Goal: Navigation & Orientation: Find specific page/section

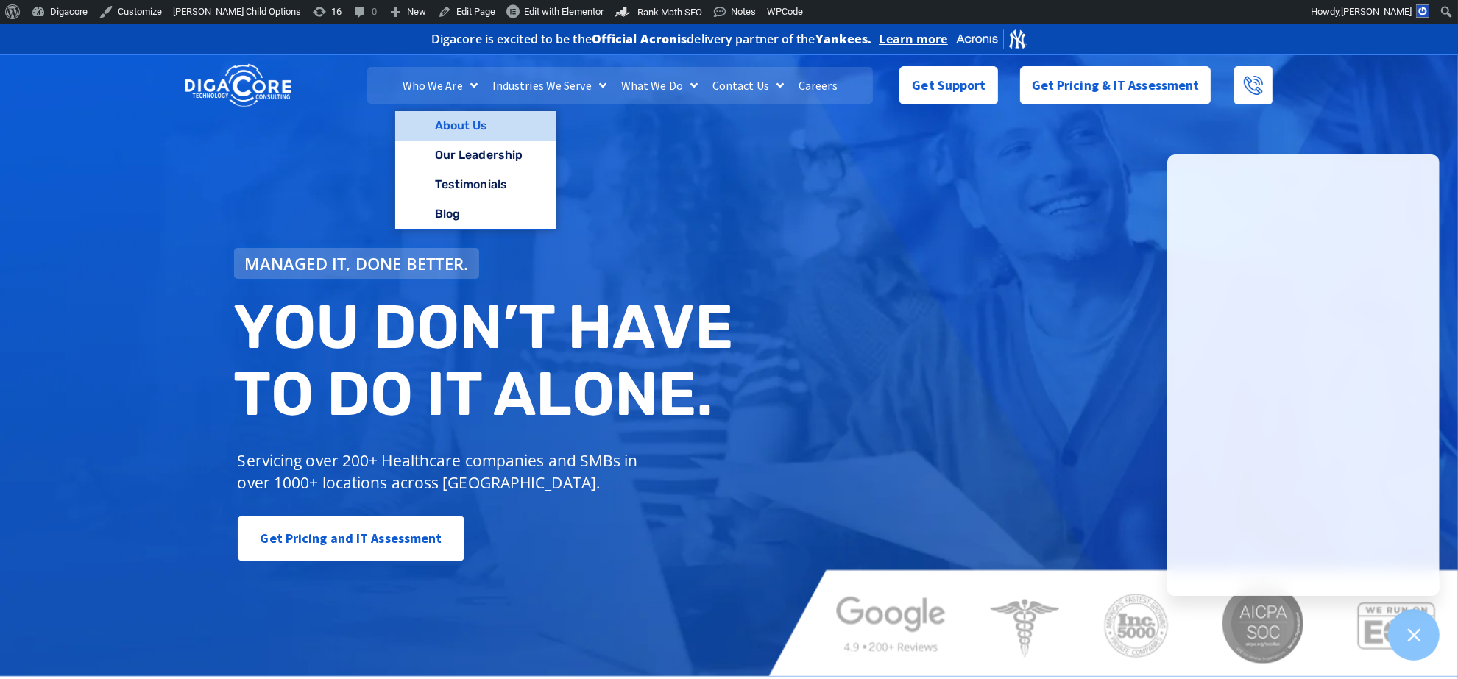
click at [445, 119] on link "About Us" at bounding box center [475, 125] width 161 height 29
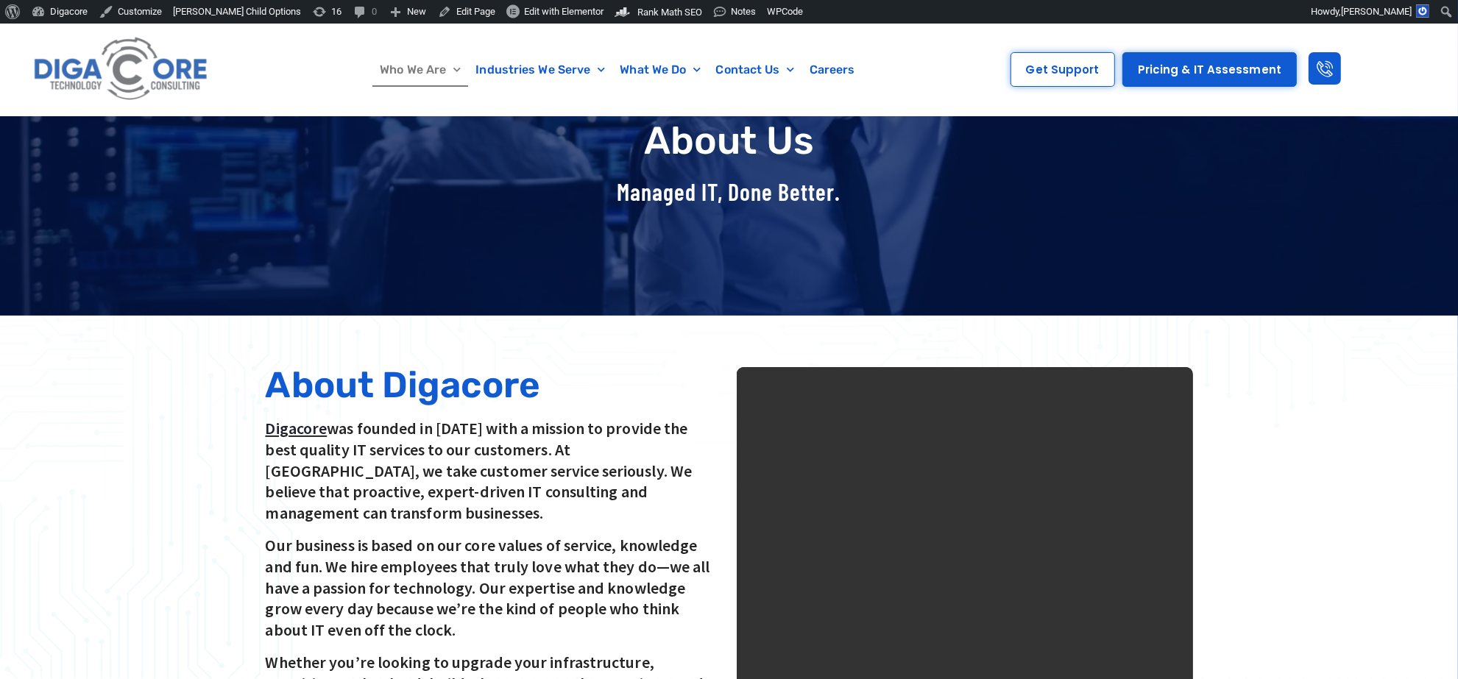
scroll to position [276, 0]
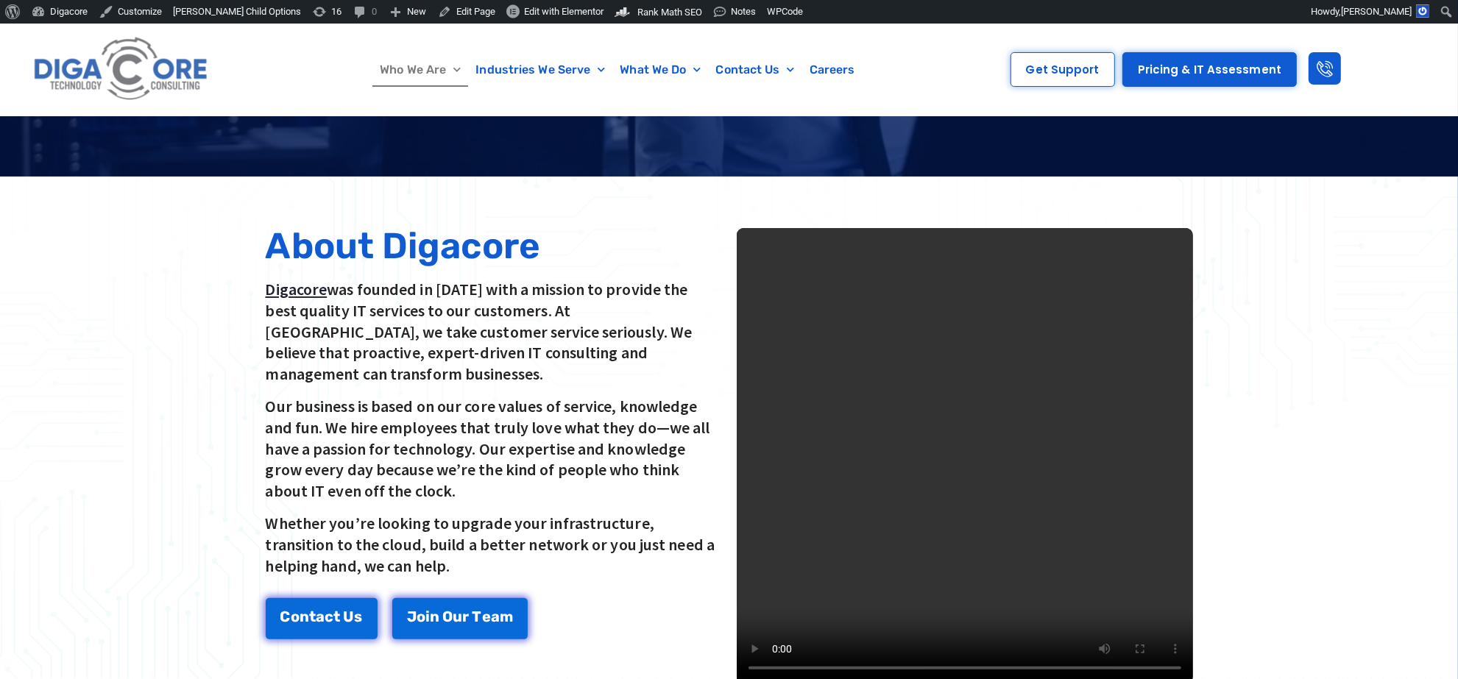
click at [951, 381] on video at bounding box center [965, 456] width 456 height 456
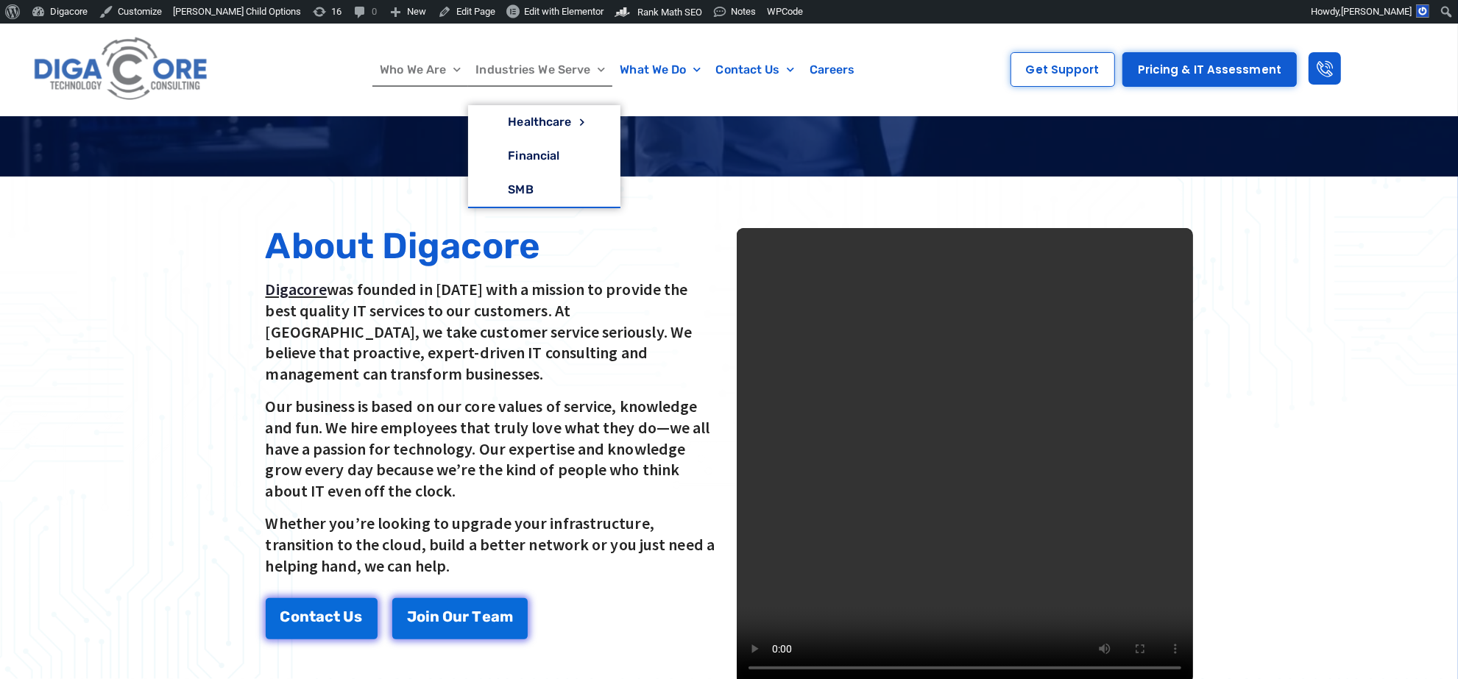
scroll to position [552, 0]
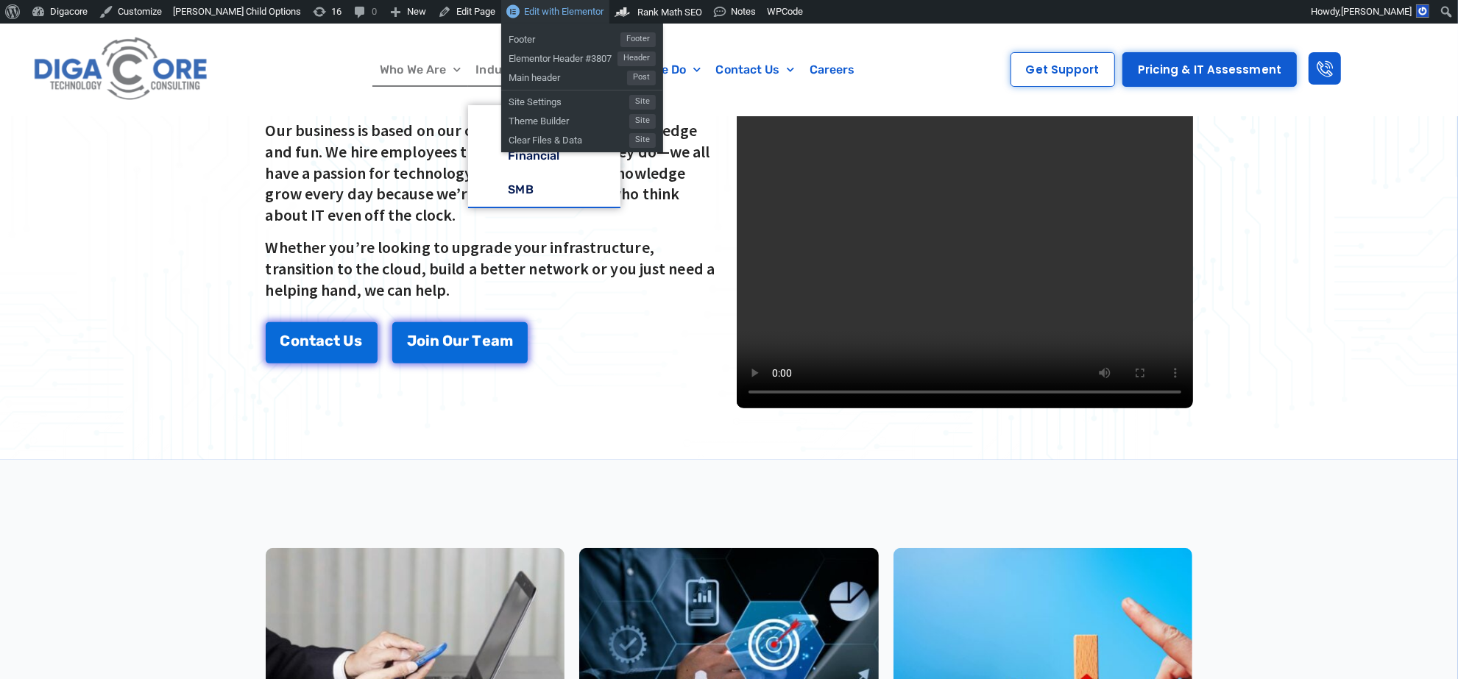
click at [524, 8] on span "Edit with Elementor" at bounding box center [563, 11] width 79 height 11
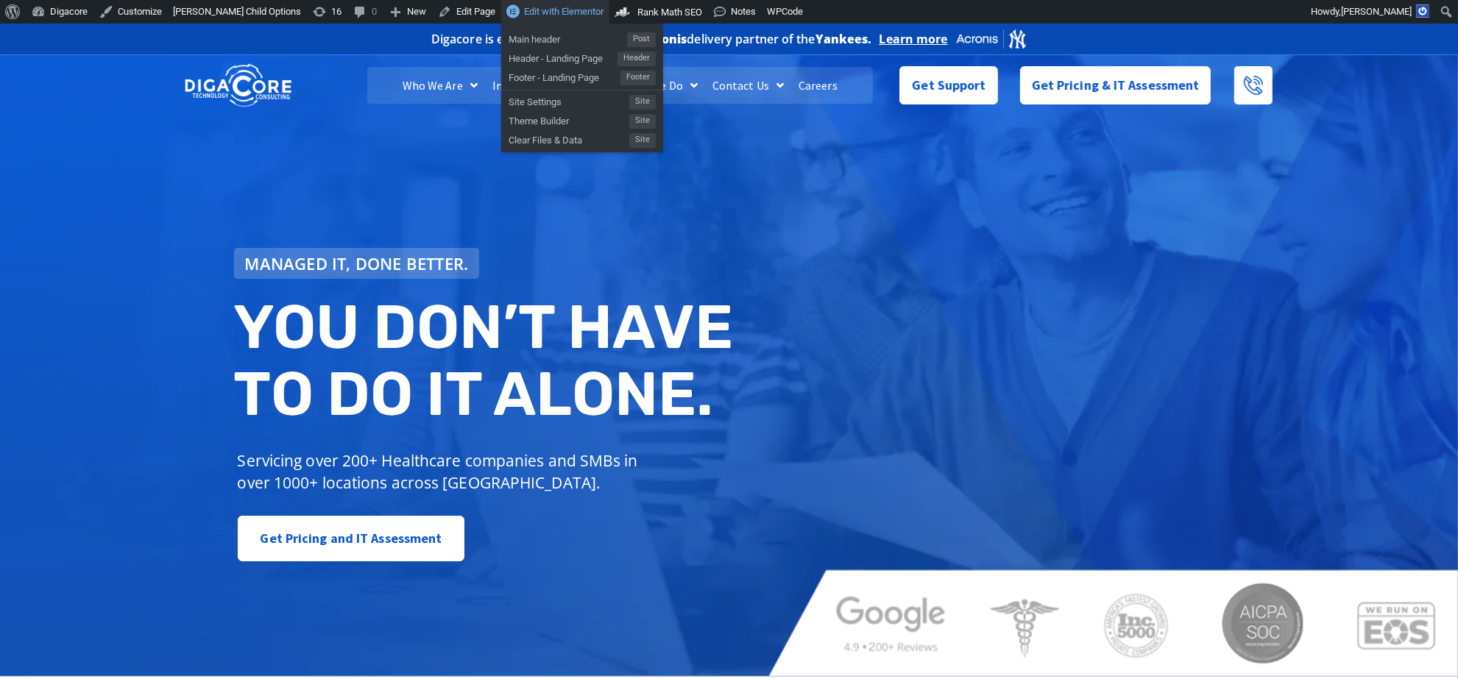
click at [524, 8] on span "Edit with Elementor" at bounding box center [563, 11] width 79 height 11
